Goal: Task Accomplishment & Management: Use online tool/utility

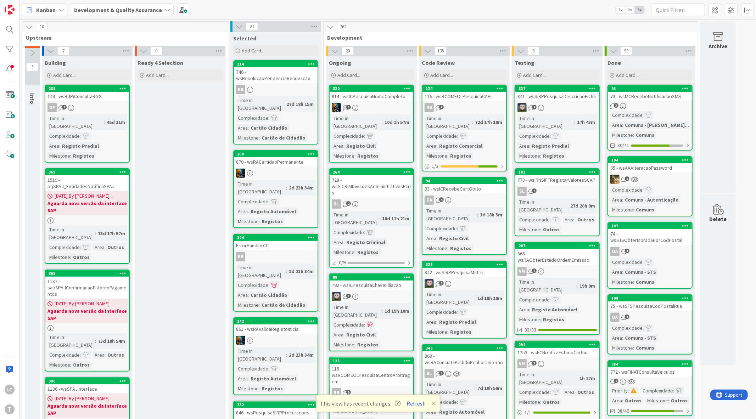
scroll to position [337, 0]
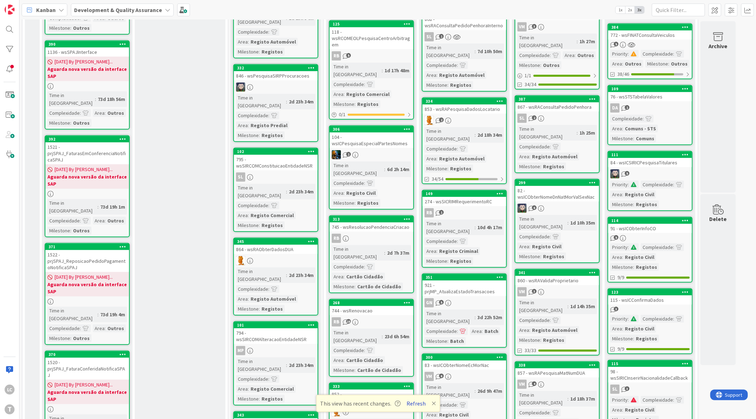
click at [414, 399] on button "Refresh" at bounding box center [416, 403] width 24 height 9
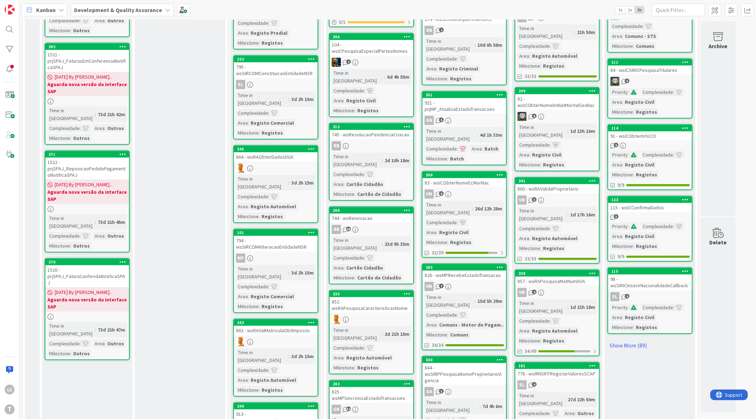
scroll to position [433, 0]
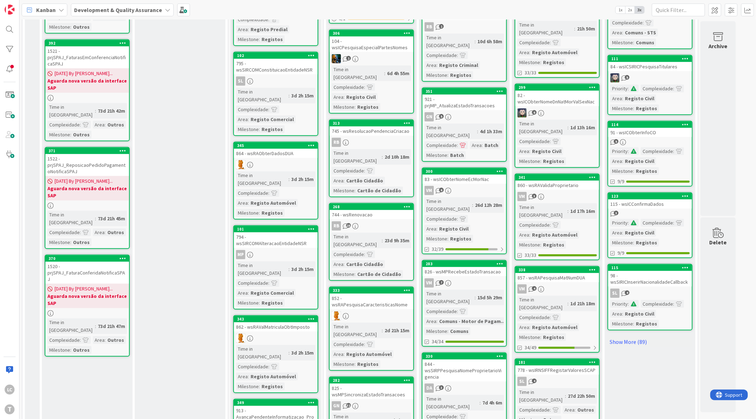
click at [570, 192] on div "VM 3" at bounding box center [557, 196] width 84 height 9
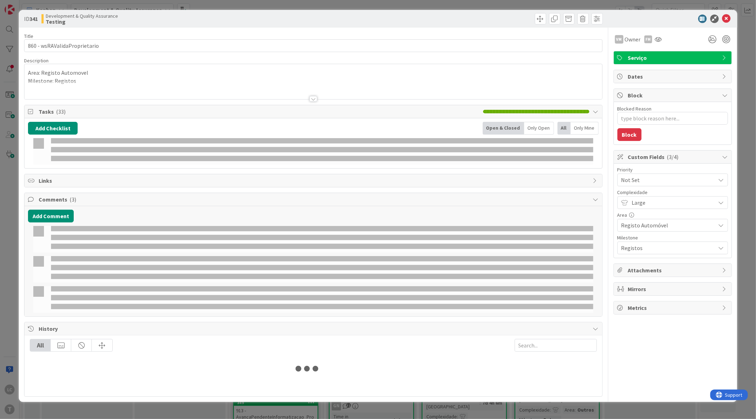
type textarea "x"
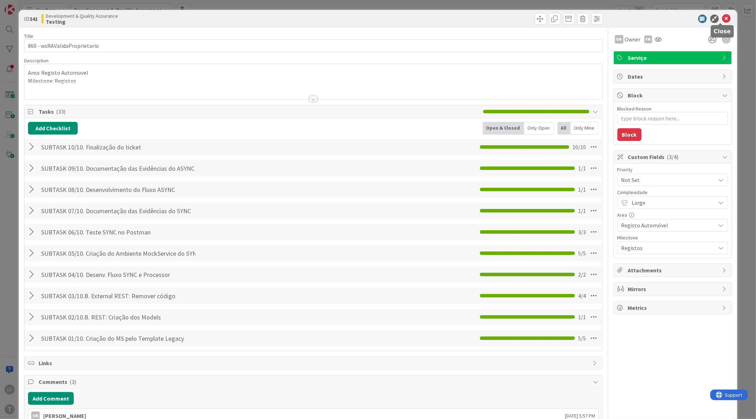
click at [724, 18] on icon at bounding box center [726, 19] width 9 height 9
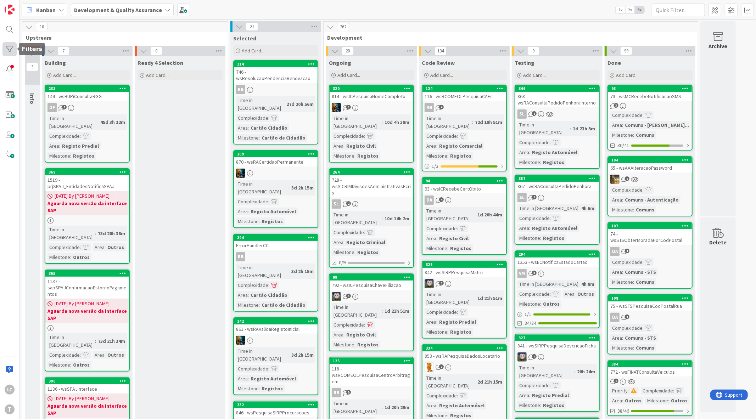
click at [10, 50] on div at bounding box center [9, 49] width 14 height 14
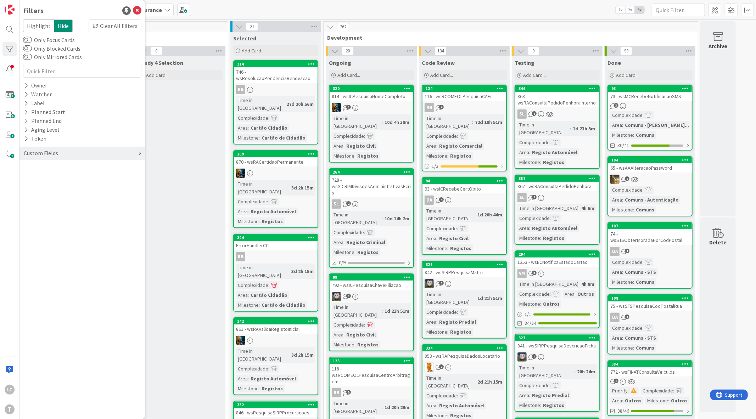
click at [54, 157] on div "Custom Fields" at bounding box center [41, 153] width 36 height 9
click at [31, 166] on button "Priority" at bounding box center [37, 167] width 28 height 9
click at [28, 179] on icon at bounding box center [27, 178] width 5 height 5
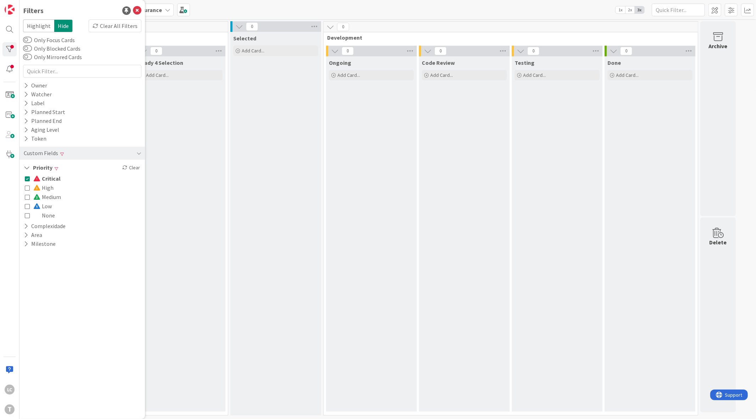
click at [28, 179] on icon at bounding box center [27, 178] width 5 height 5
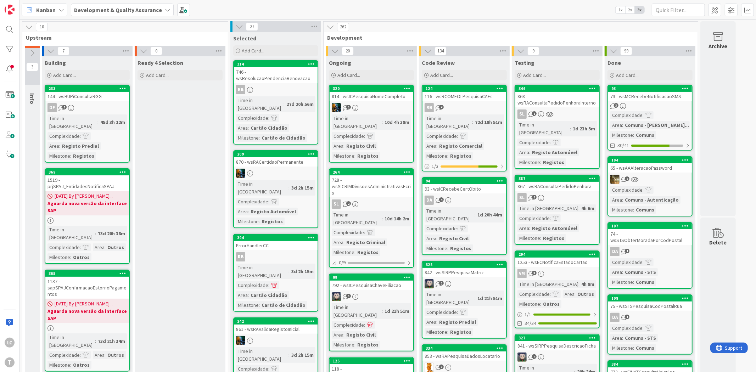
click at [592, 63] on div "Testing" at bounding box center [556, 62] width 85 height 7
